Goal: Transaction & Acquisition: Purchase product/service

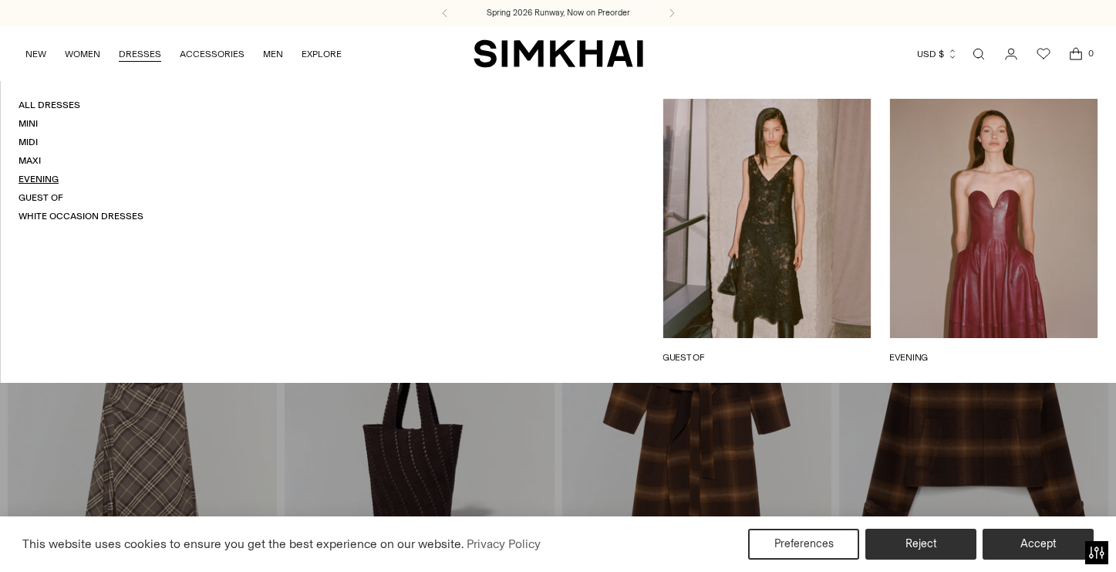
click at [40, 177] on link "Evening" at bounding box center [39, 179] width 40 height 11
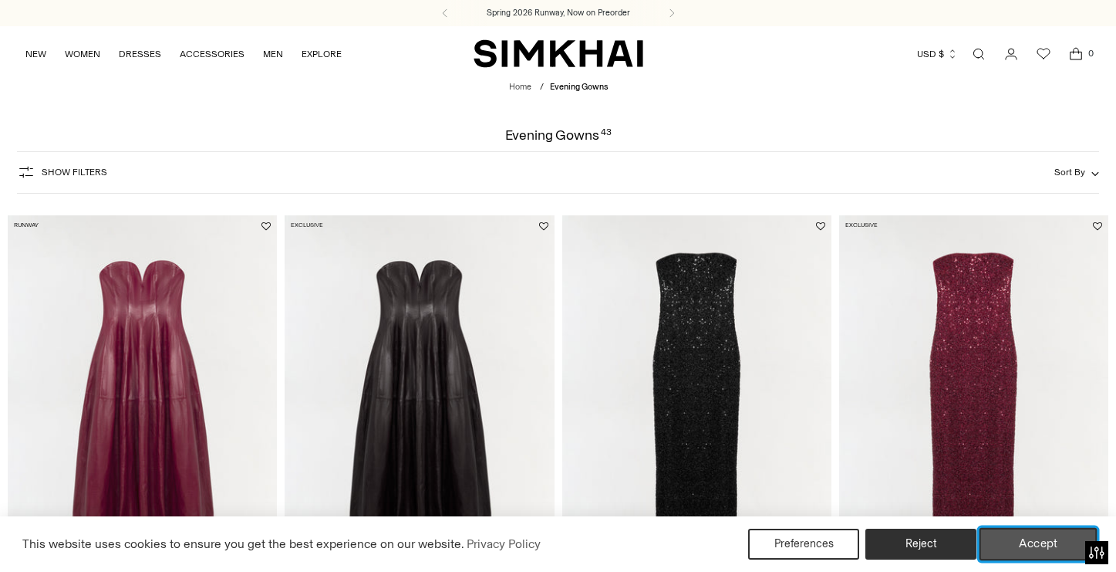
click at [1030, 541] on button "Accept" at bounding box center [1039, 544] width 118 height 32
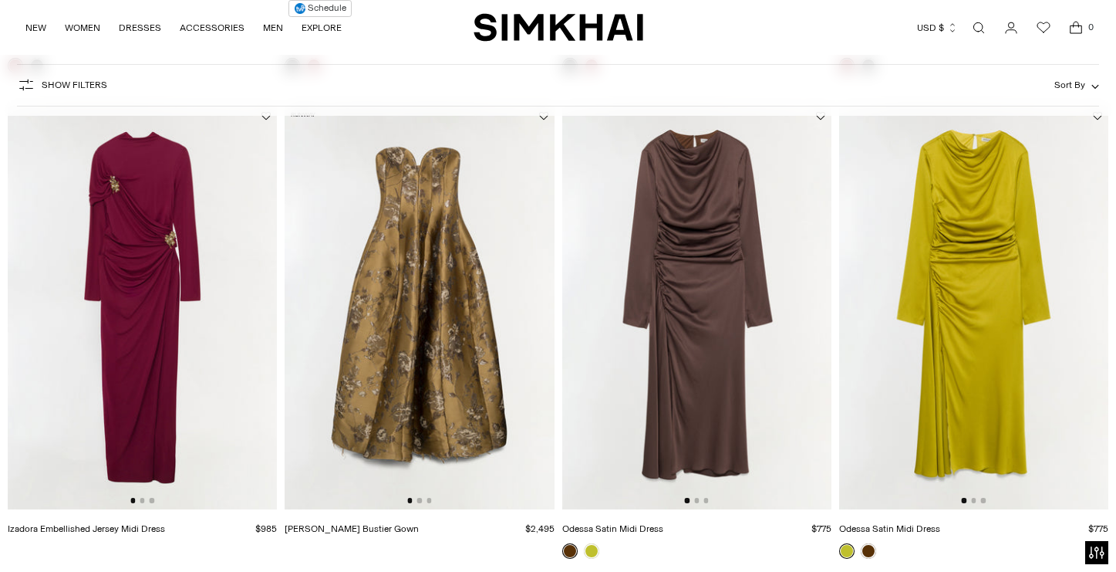
scroll to position [602, 0]
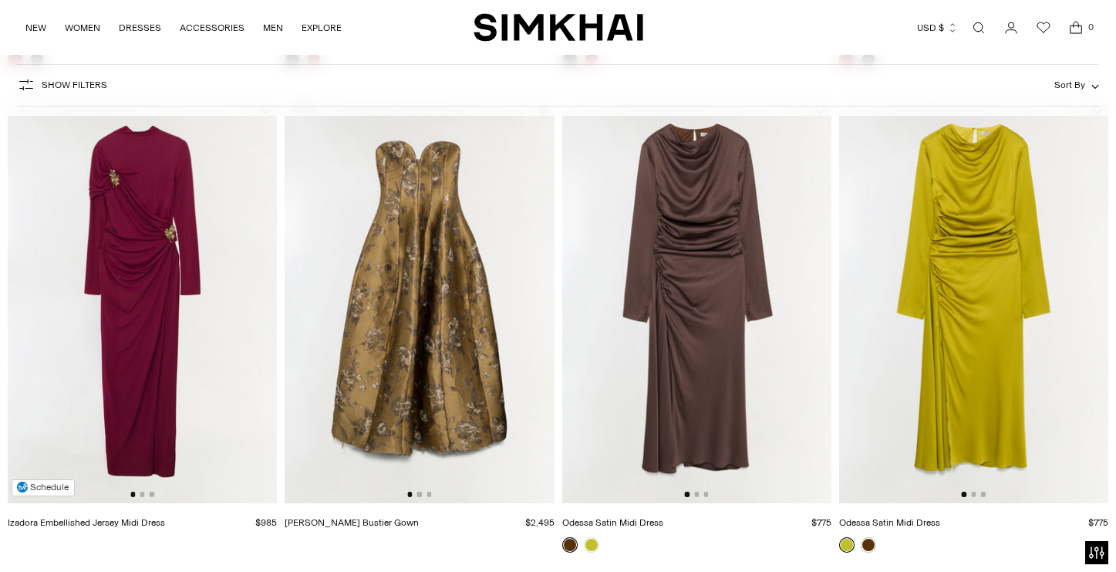
click at [168, 321] on img at bounding box center [142, 301] width 269 height 404
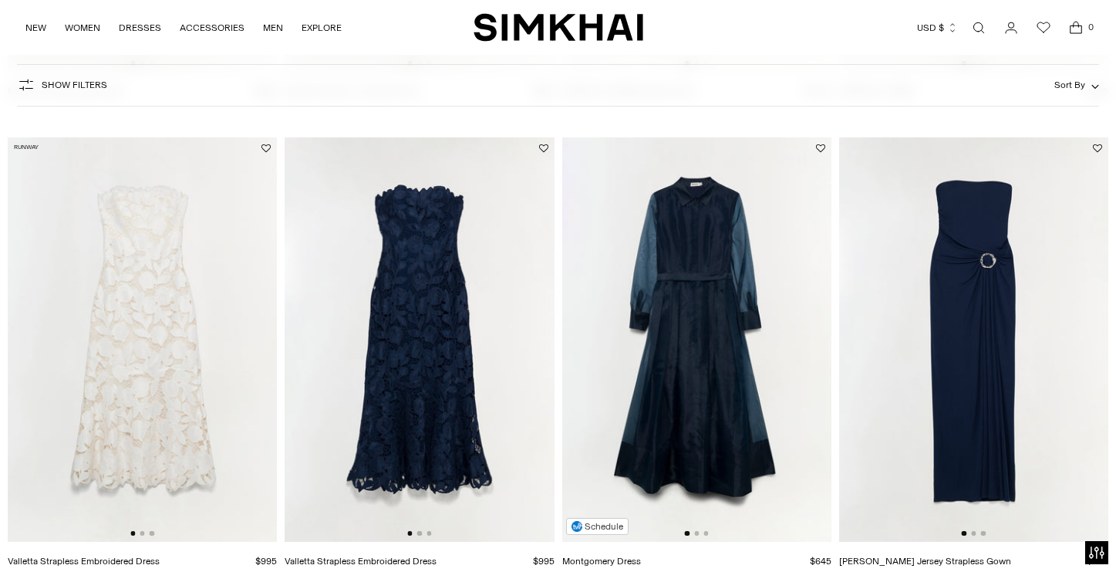
scroll to position [1574, 0]
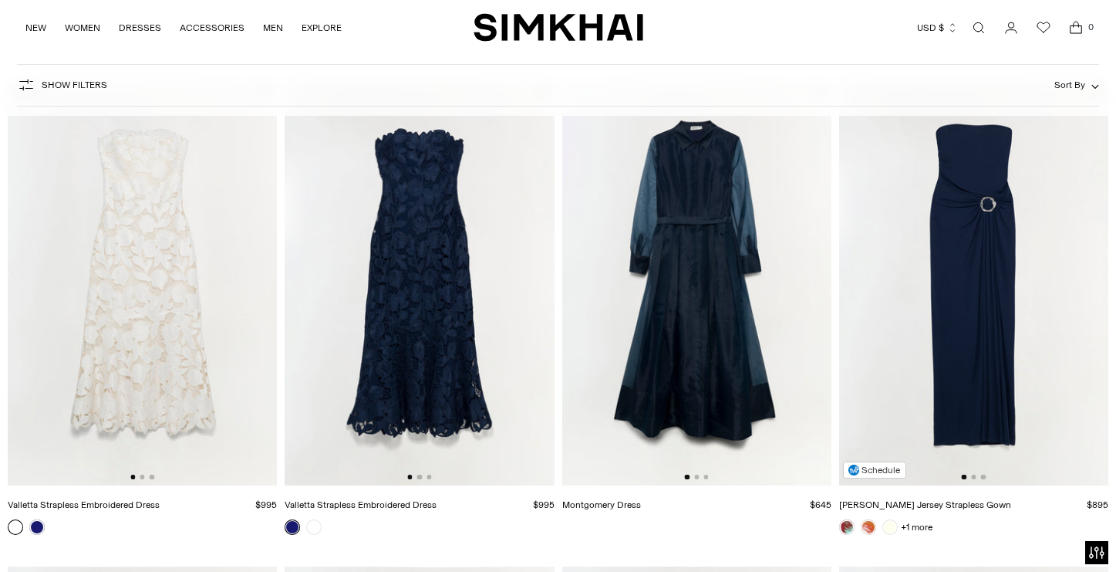
click at [967, 282] on img at bounding box center [973, 283] width 269 height 404
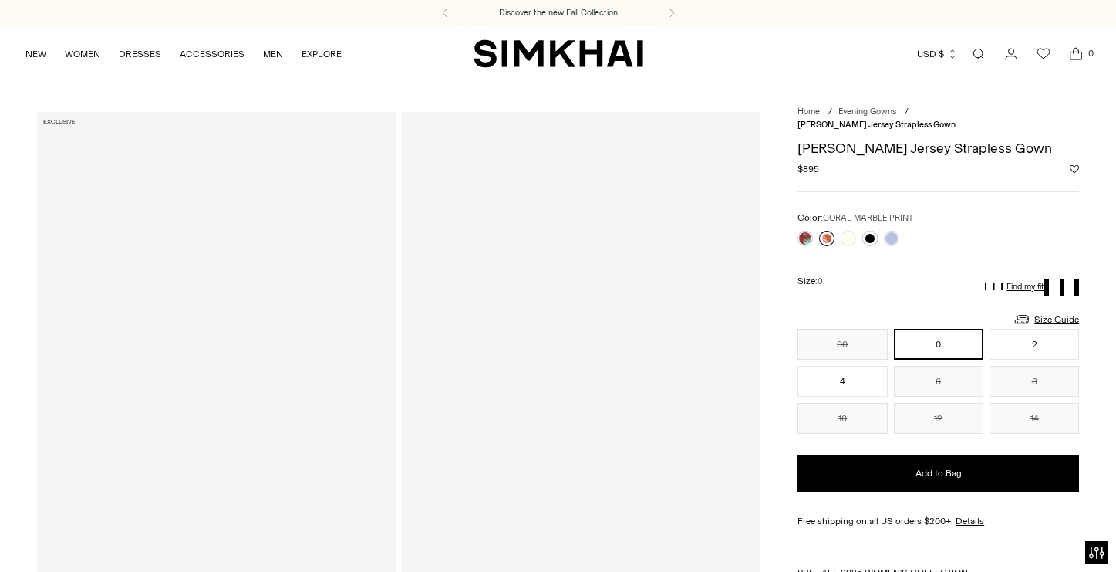
click at [826, 231] on link at bounding box center [826, 238] width 15 height 15
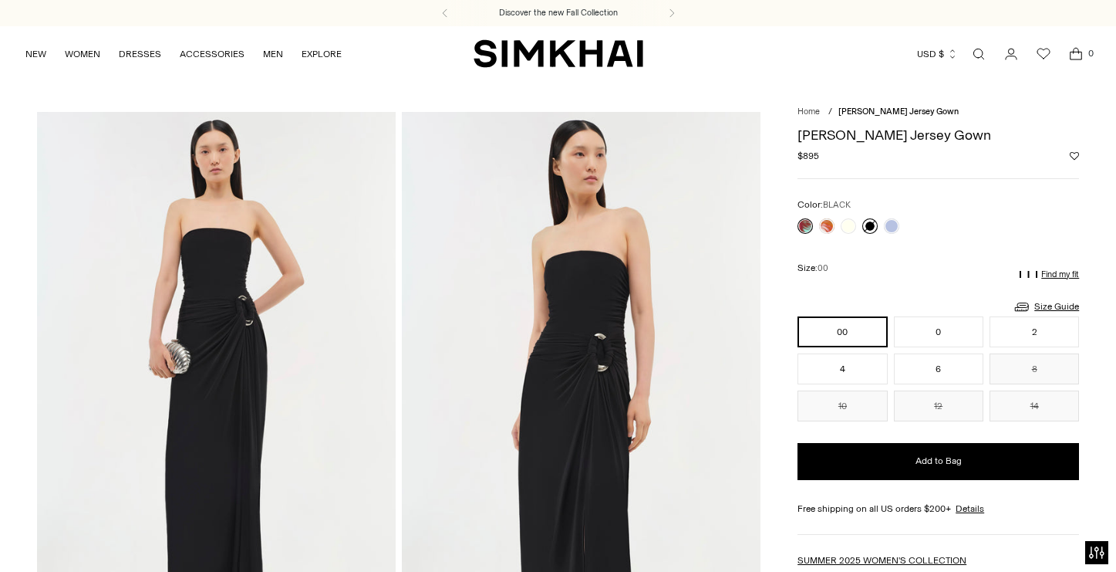
click at [871, 229] on link at bounding box center [869, 225] width 15 height 15
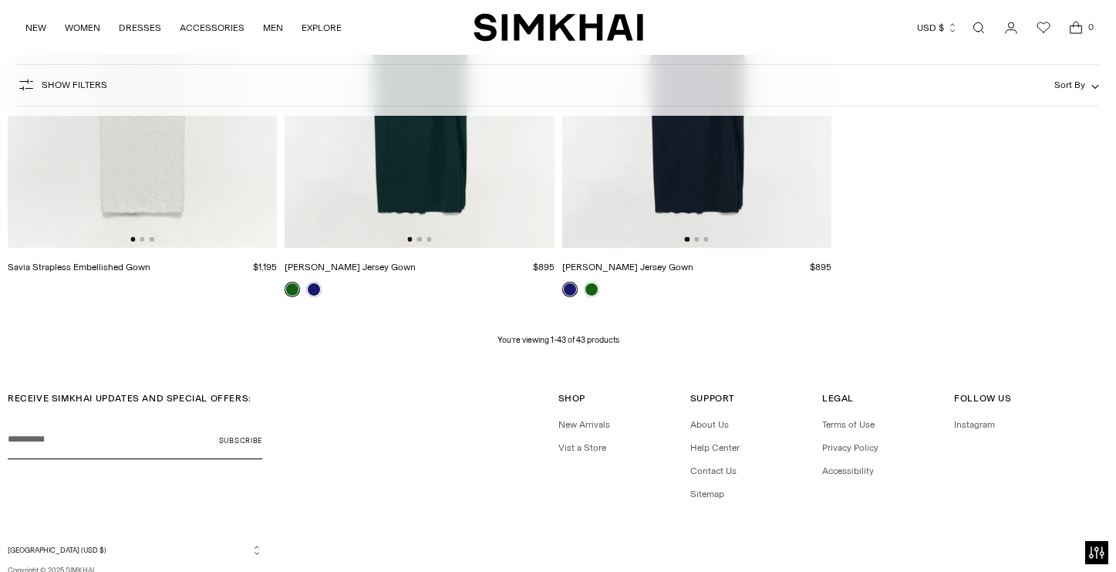
scroll to position [5223, 0]
